Goal: Information Seeking & Learning: Learn about a topic

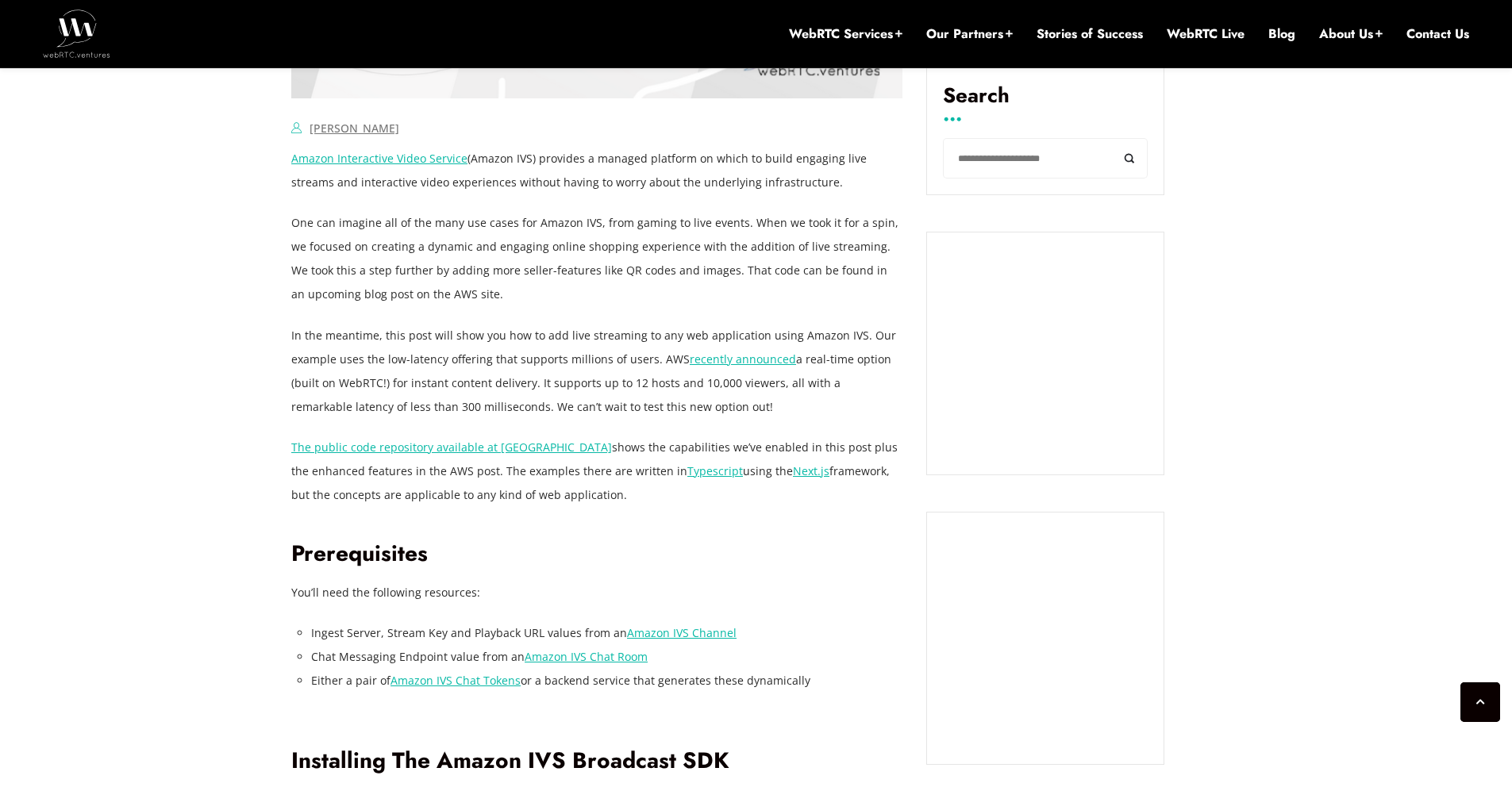
scroll to position [1121, 0]
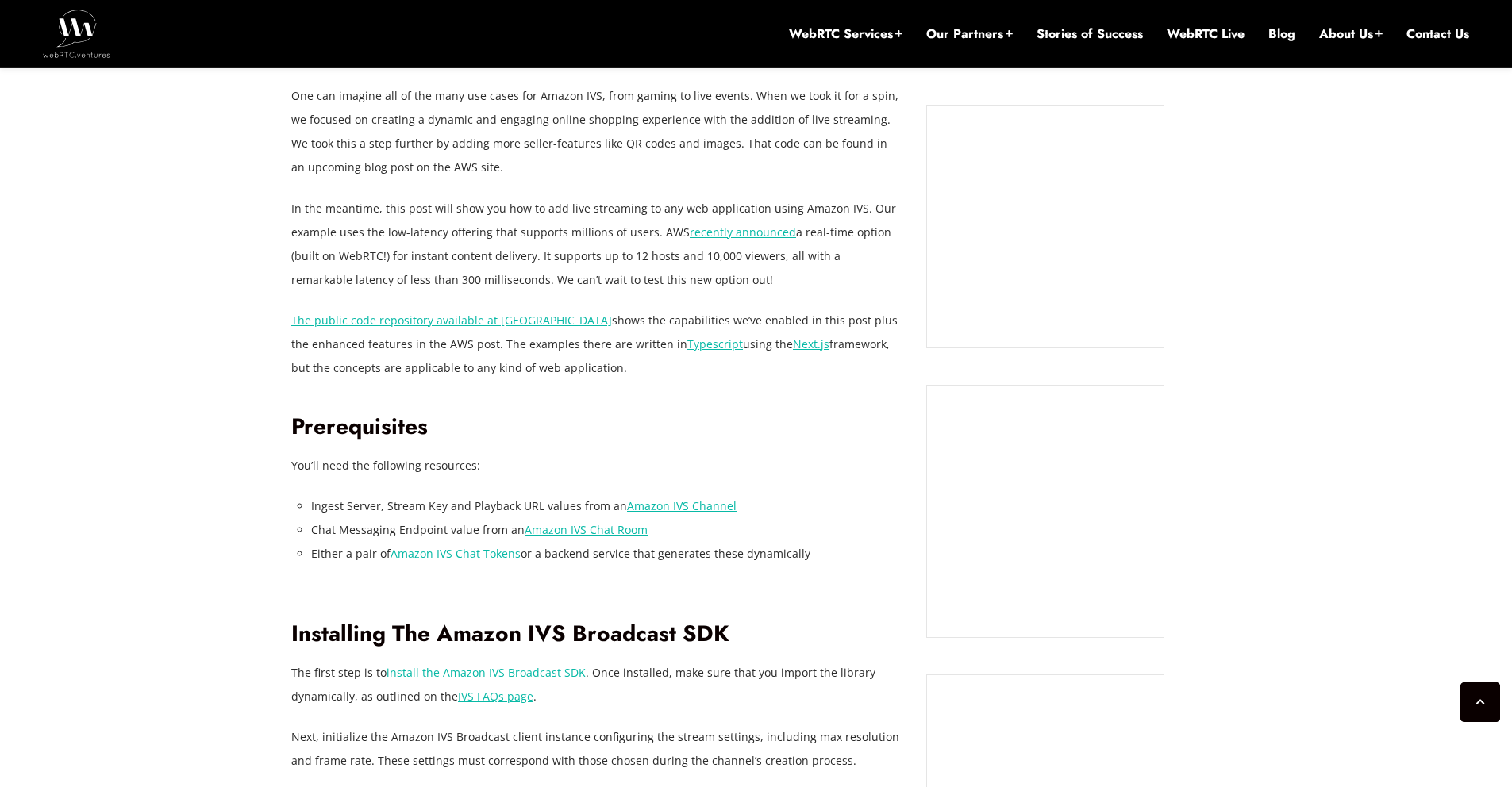
drag, startPoint x: 451, startPoint y: 247, endPoint x: 762, endPoint y: 279, distance: 312.6
click at [762, 279] on p "In the meantime, this post will show you how to add live streaming to any web a…" at bounding box center [596, 244] width 611 height 95
click at [753, 279] on p "In the meantime, this post will show you how to add live streaming to any web a…" at bounding box center [596, 244] width 611 height 95
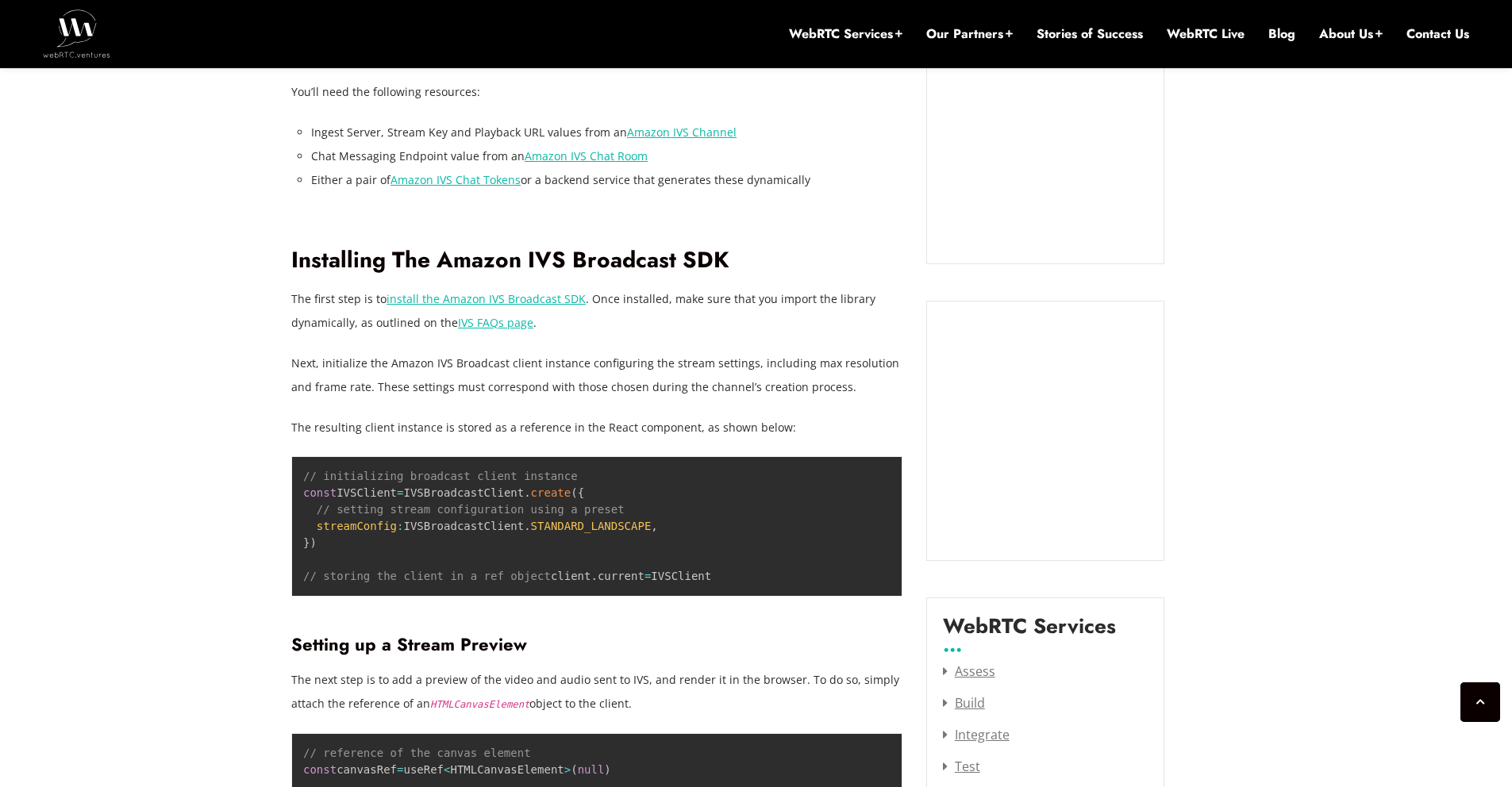
scroll to position [1525, 0]
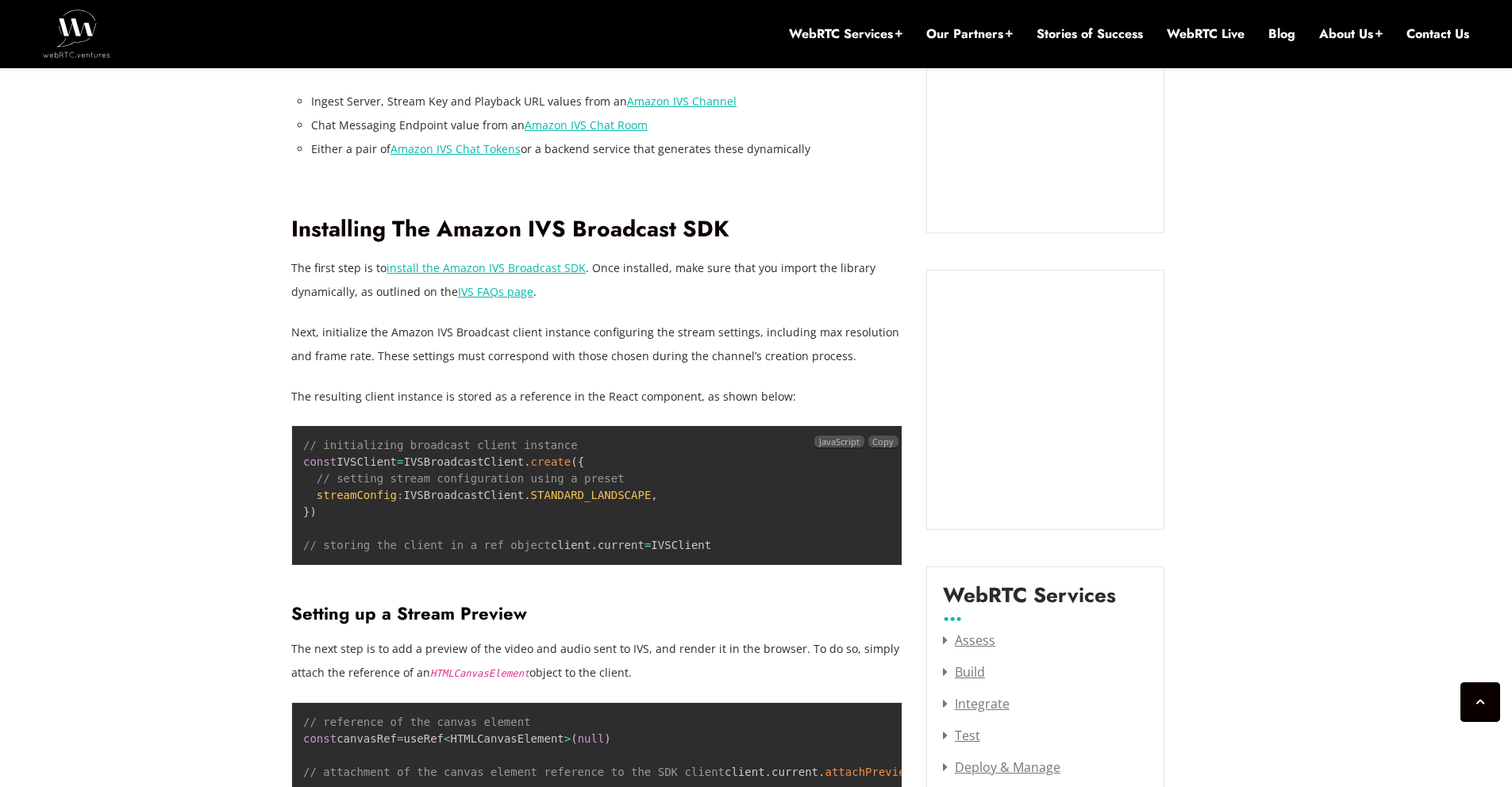
drag, startPoint x: 549, startPoint y: 575, endPoint x: 458, endPoint y: 512, distance: 110.7
click at [345, 444] on pre "// initializing broadcast client instance const IVSClient = IVSBroadcastClient …" at bounding box center [596, 495] width 611 height 141
click at [579, 517] on pre "// initializing broadcast client instance const IVSClient = IVSBroadcastClient …" at bounding box center [596, 495] width 611 height 141
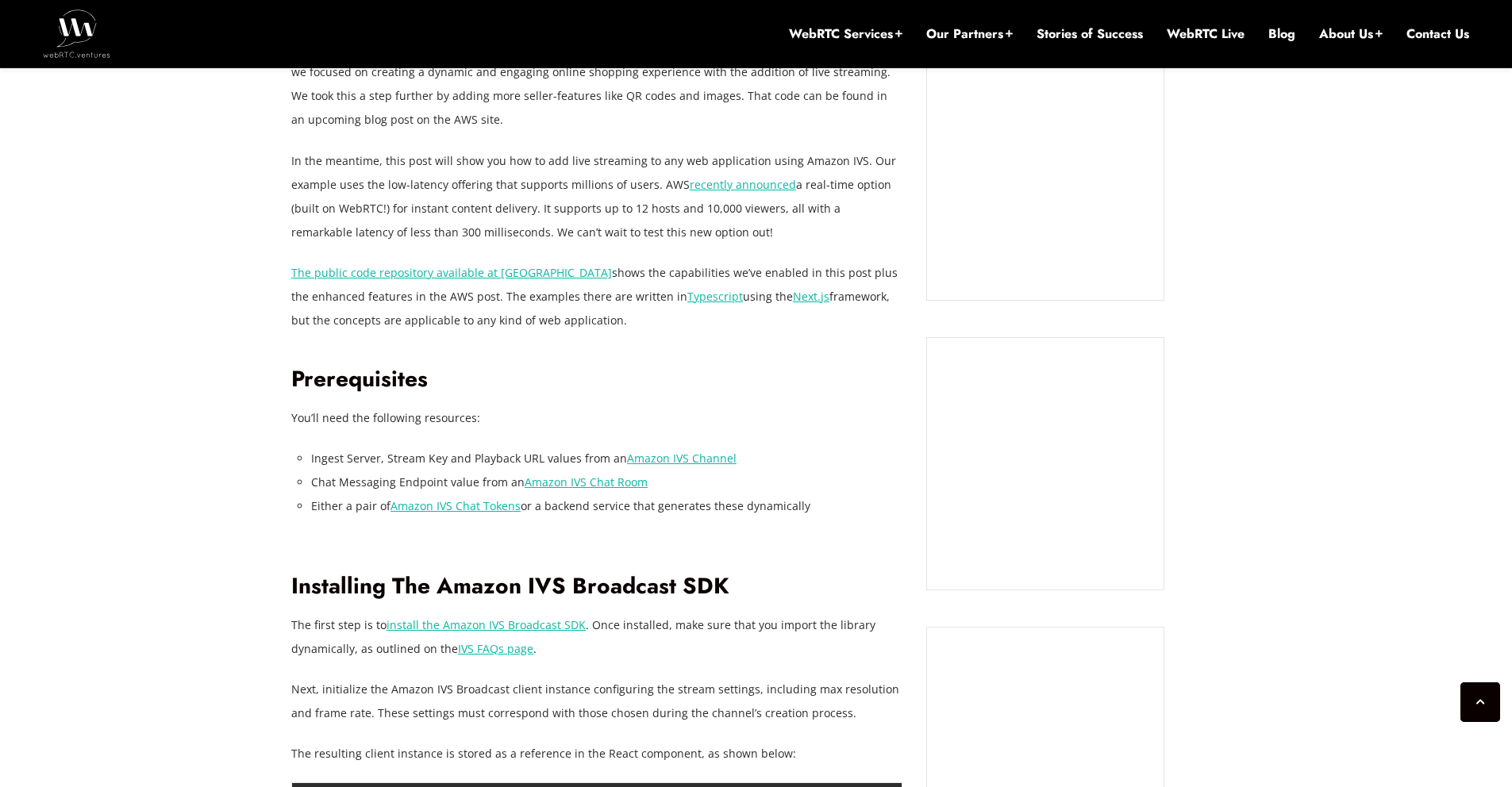
scroll to position [1672, 0]
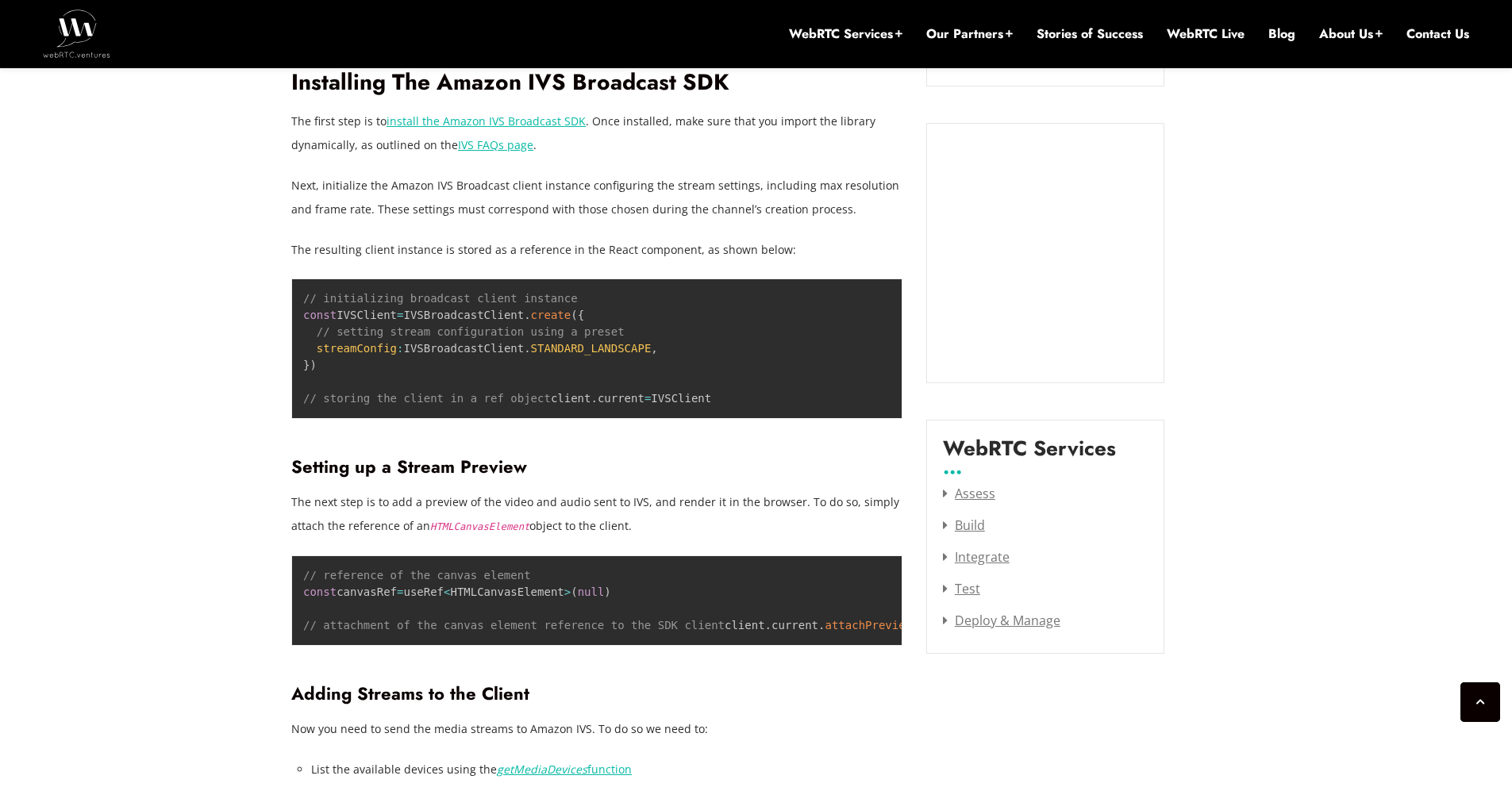
drag, startPoint x: 392, startPoint y: 143, endPoint x: 800, endPoint y: 264, distance: 425.6
drag, startPoint x: 800, startPoint y: 264, endPoint x: 792, endPoint y: 268, distance: 8.9
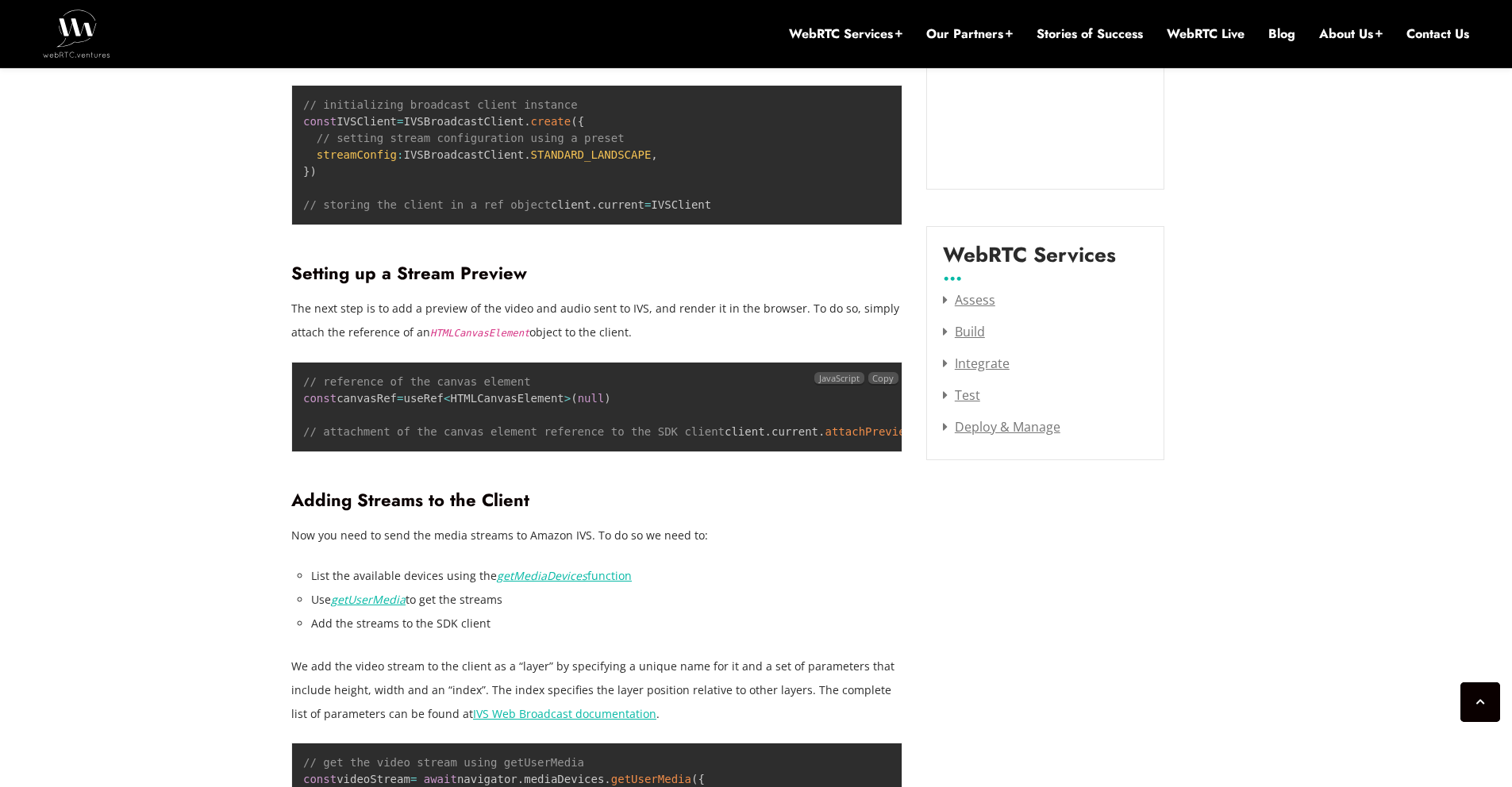
scroll to position [2119, 0]
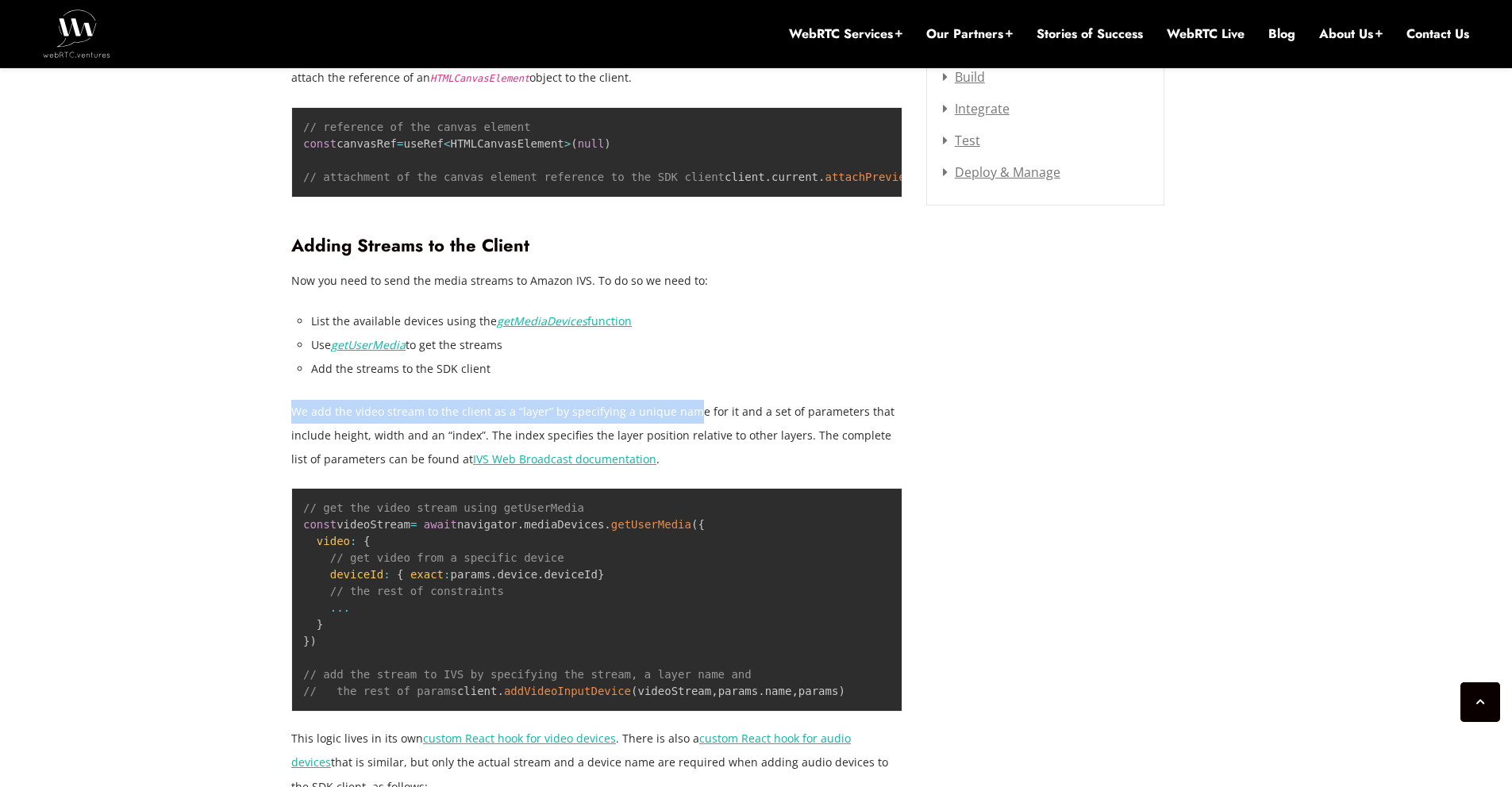
drag, startPoint x: 551, startPoint y: 406, endPoint x: 684, endPoint y: 434, distance: 135.9
click at [683, 433] on p "We add the video stream to the client as a “layer” by specifying a unique name …" at bounding box center [596, 434] width 611 height 71
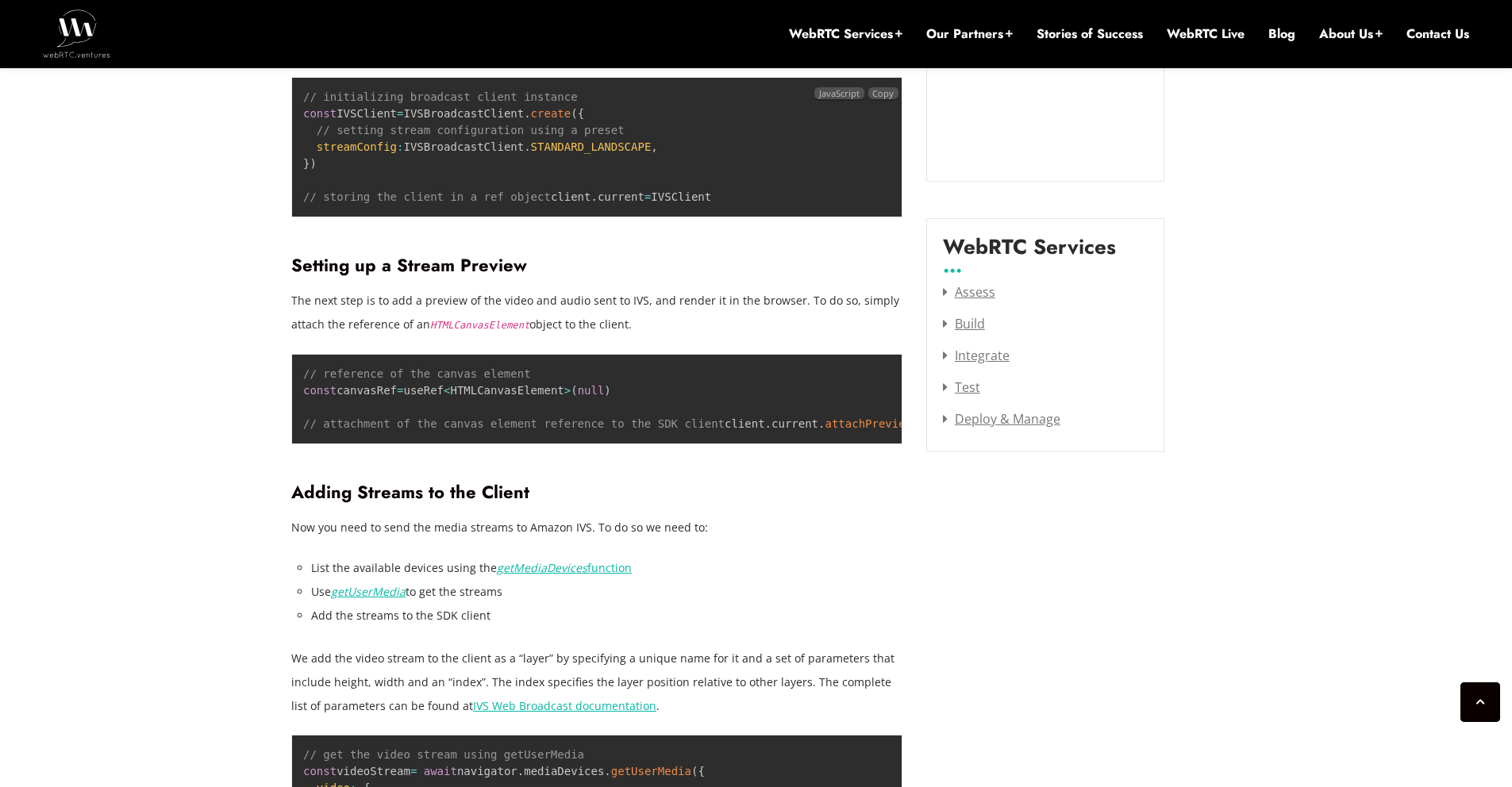
scroll to position [1430, 0]
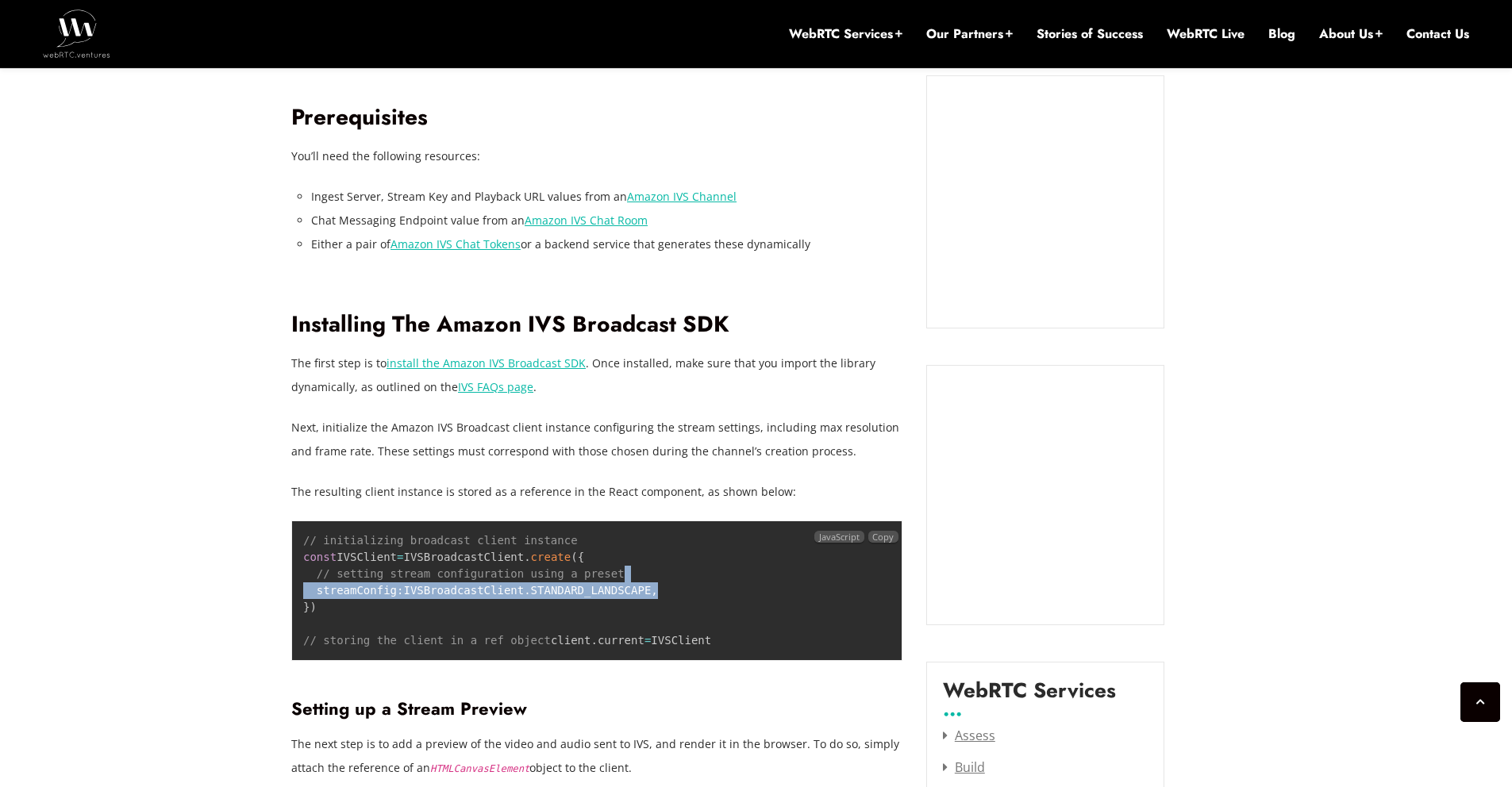
drag, startPoint x: 673, startPoint y: 594, endPoint x: 668, endPoint y: 575, distance: 19.6
click at [669, 582] on pre "// initializing broadcast client instance const IVSClient = IVSBroadcastClient …" at bounding box center [596, 590] width 611 height 141
click at [661, 564] on pre "// initializing broadcast client instance const IVSClient = IVSBroadcastClient …" at bounding box center [596, 590] width 611 height 141
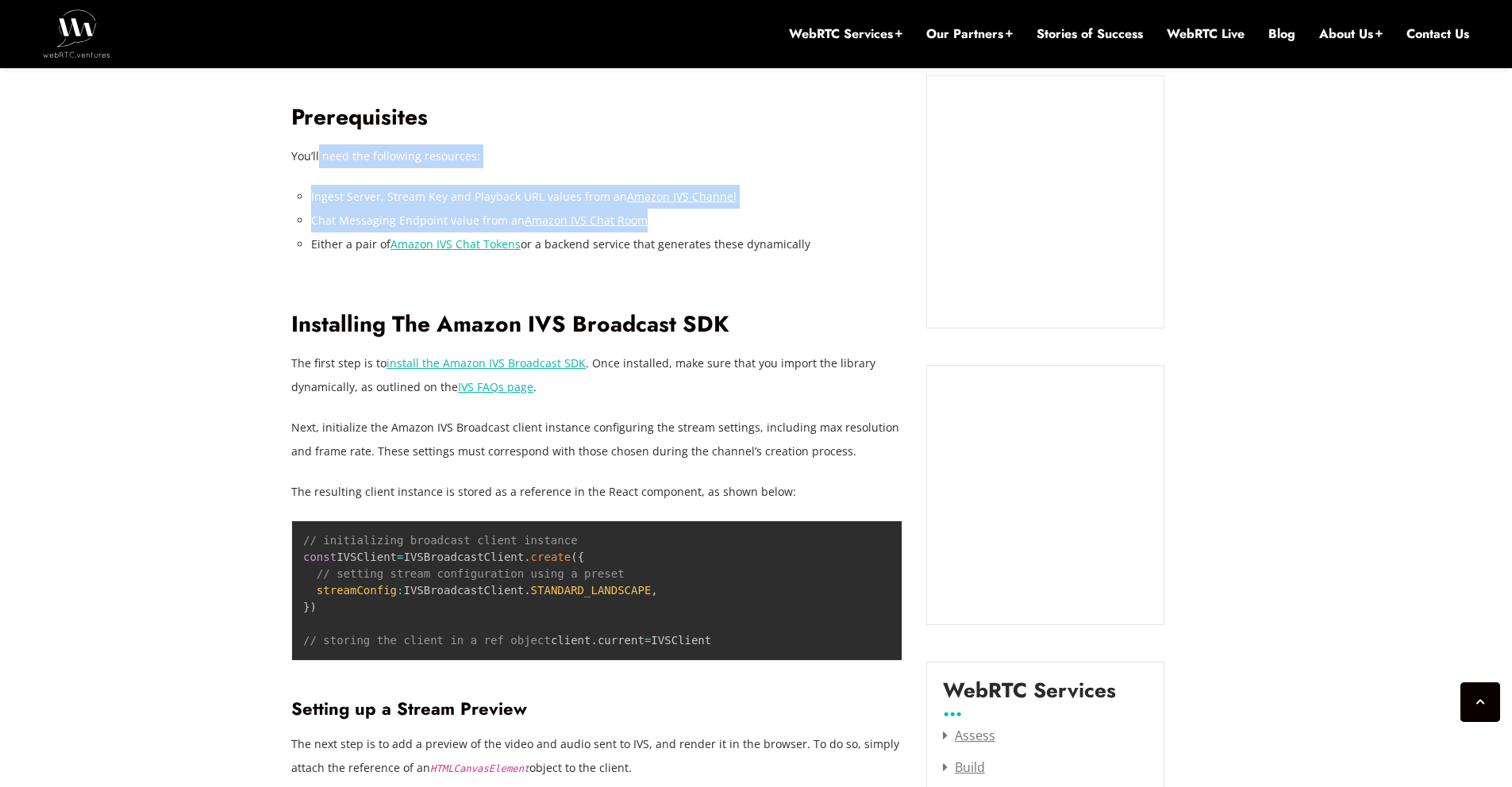
drag, startPoint x: 335, startPoint y: 156, endPoint x: 688, endPoint y: 218, distance: 358.4
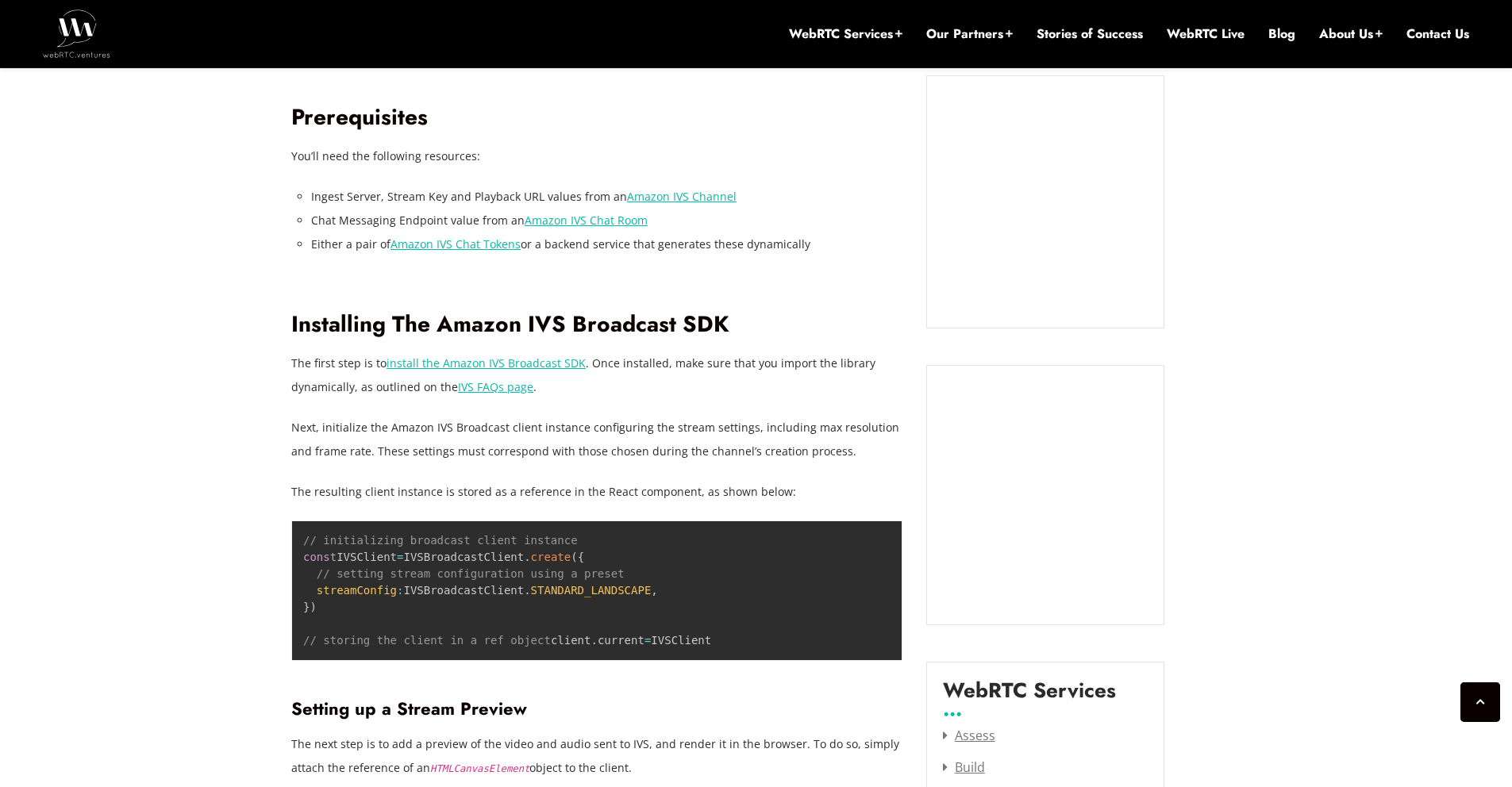
drag, startPoint x: 690, startPoint y: 246, endPoint x: 613, endPoint y: 194, distance: 92.9
click at [690, 247] on li "Either a pair of Amazon IVS Chat Tokens or a backend service that generates the…" at bounding box center [607, 245] width 592 height 24
